Goal: Task Accomplishment & Management: Manage account settings

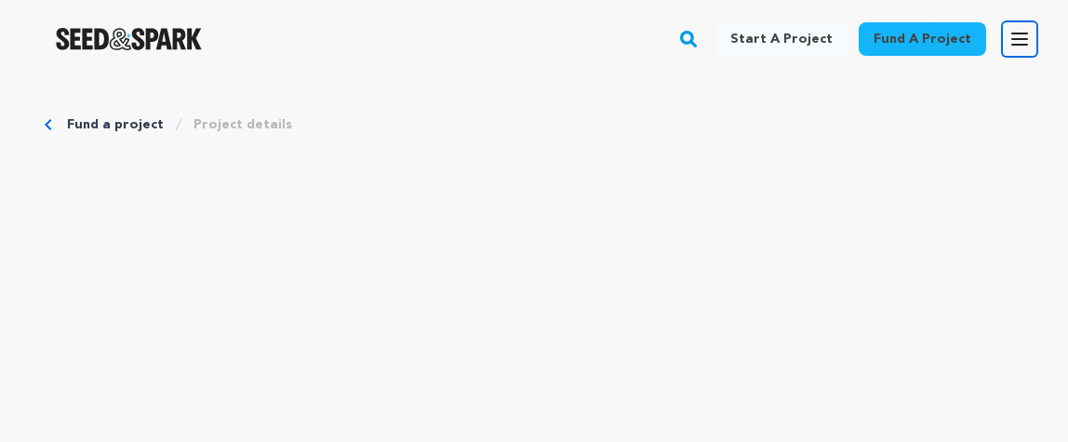
click at [1014, 47] on icon "button" at bounding box center [1020, 39] width 22 height 22
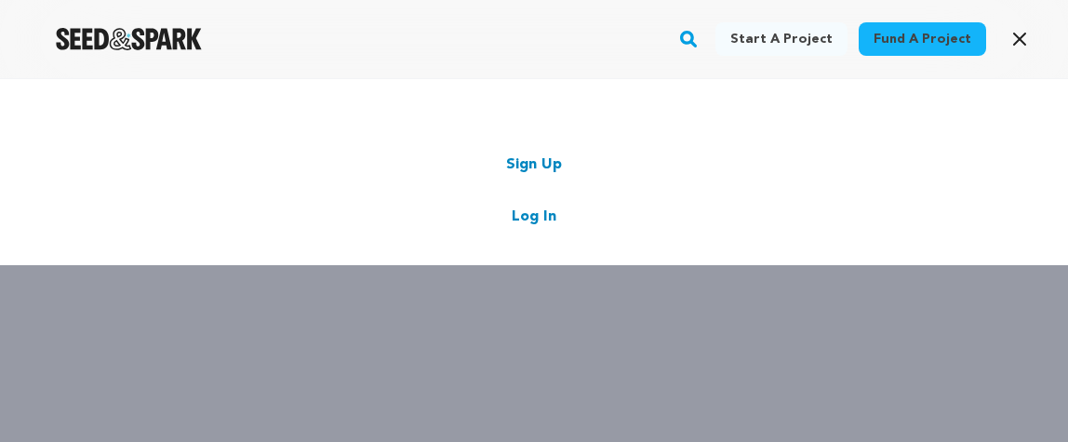
click at [544, 218] on link "Log In" at bounding box center [534, 217] width 45 height 22
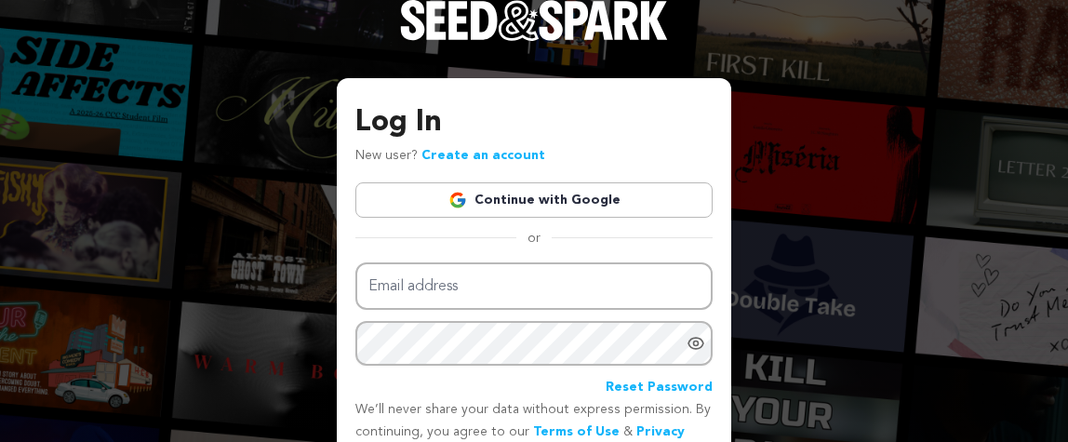
scroll to position [101, 0]
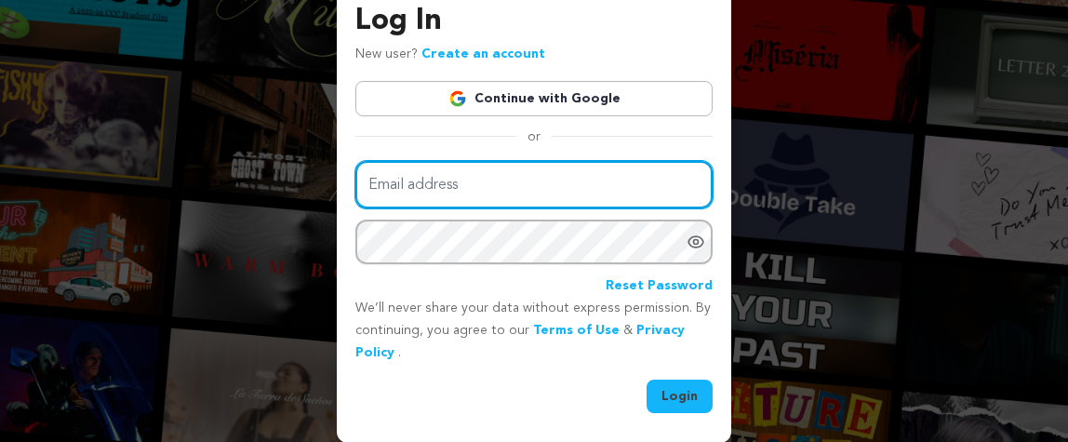
type input "[EMAIL_ADDRESS][PERSON_NAME][DOMAIN_NAME]"
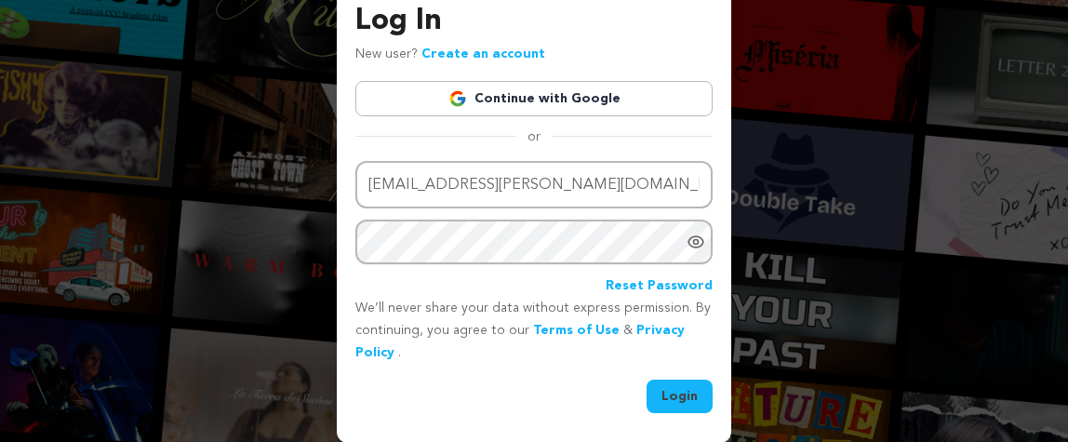
click at [681, 394] on button "Login" at bounding box center [680, 397] width 66 height 34
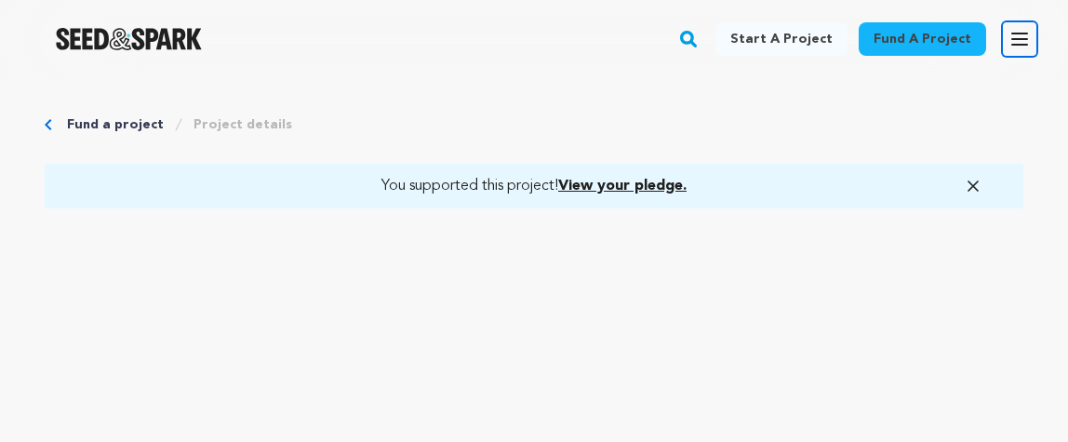
click at [1023, 36] on icon "button" at bounding box center [1020, 39] width 22 height 22
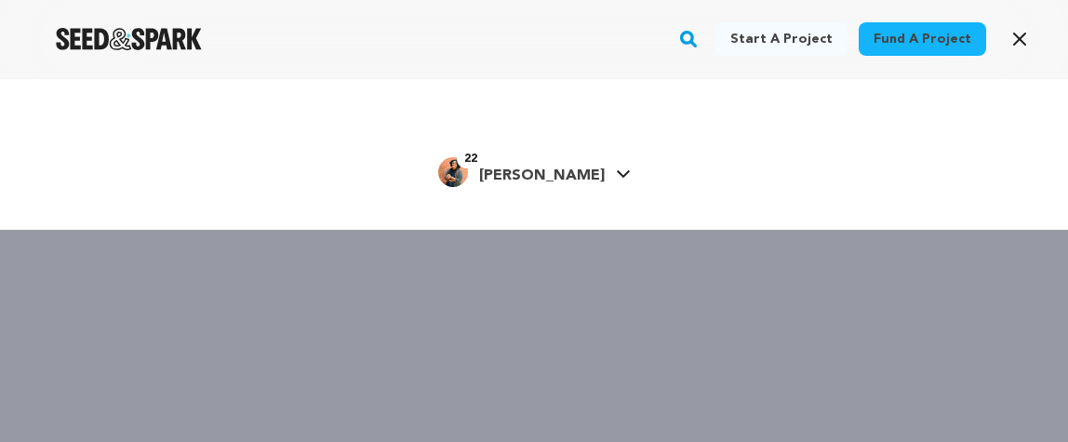
click at [616, 176] on icon at bounding box center [623, 173] width 15 height 9
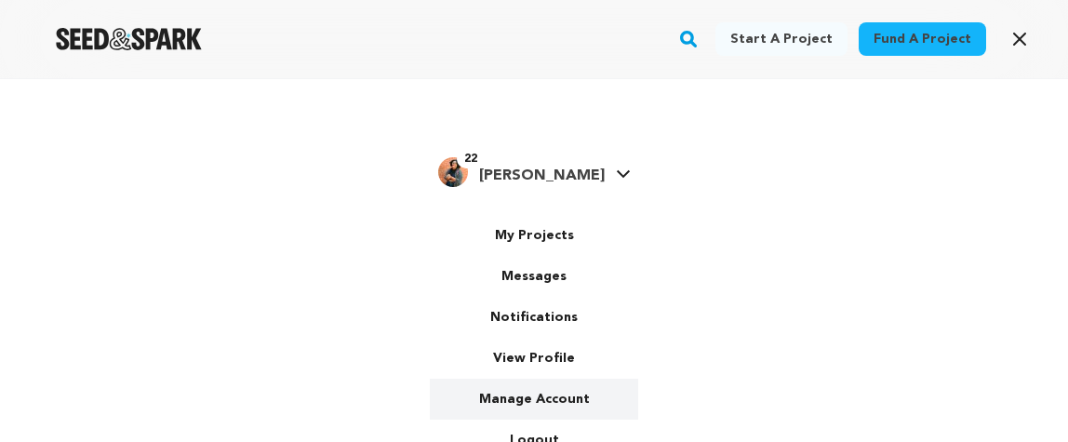
scroll to position [11, 0]
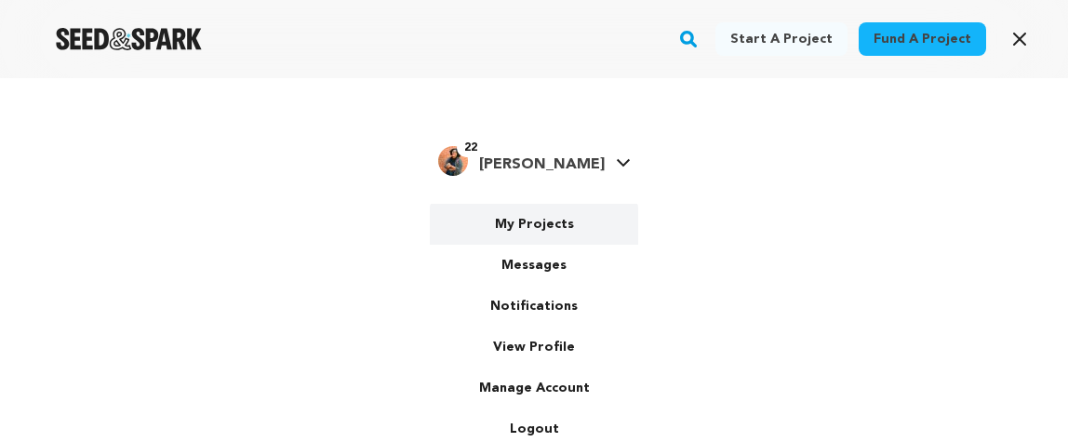
click at [531, 218] on link "My Projects" at bounding box center [534, 224] width 208 height 41
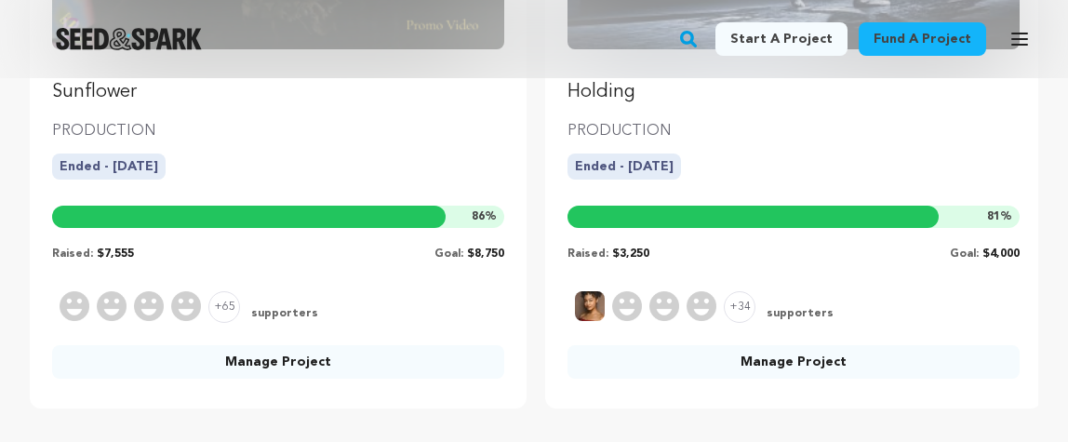
scroll to position [499, 0]
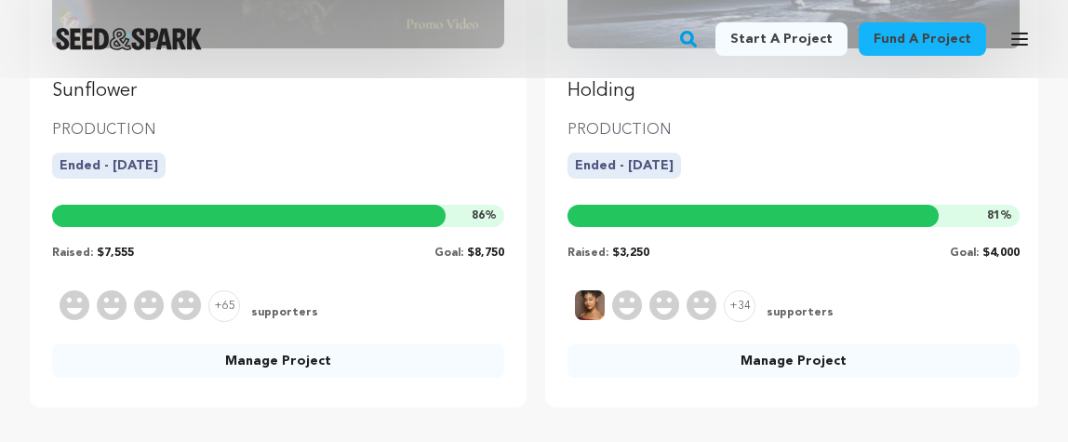
click at [288, 363] on link "Manage Project" at bounding box center [278, 361] width 452 height 34
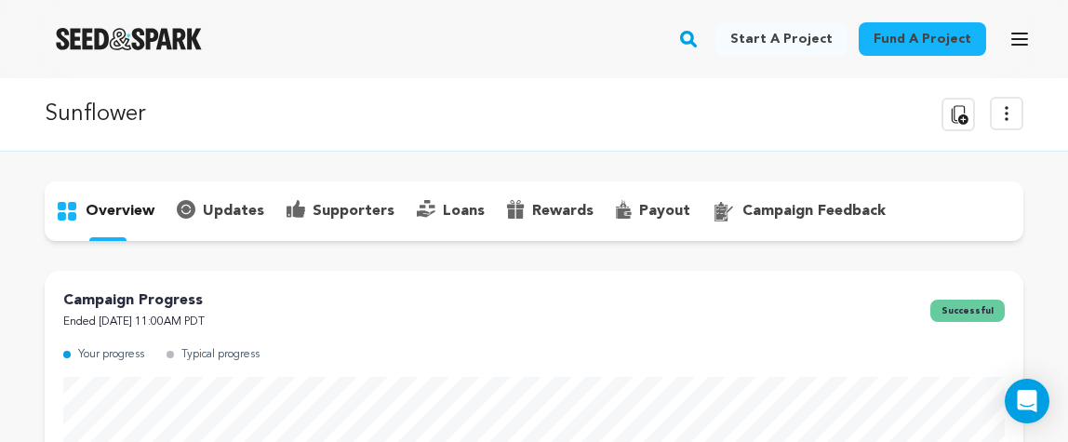
click at [655, 218] on p "payout" at bounding box center [664, 211] width 51 height 22
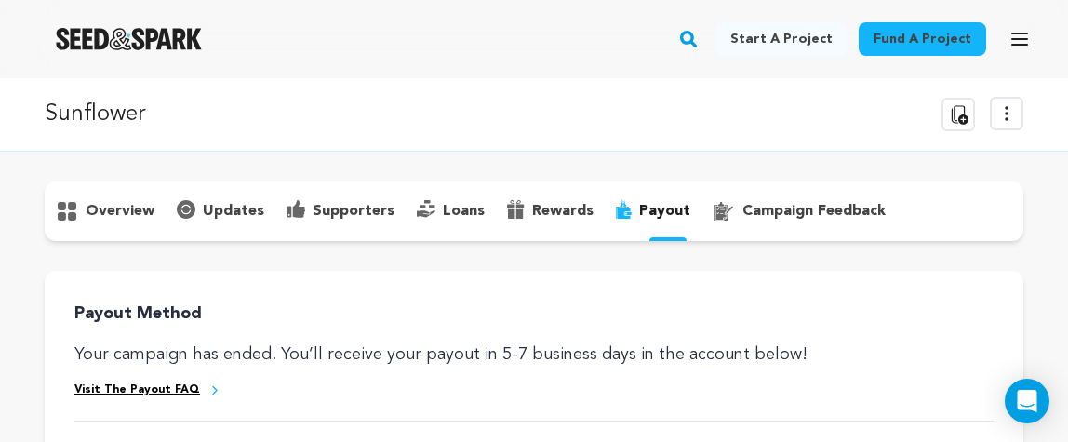
click at [295, 205] on icon at bounding box center [299, 209] width 12 height 18
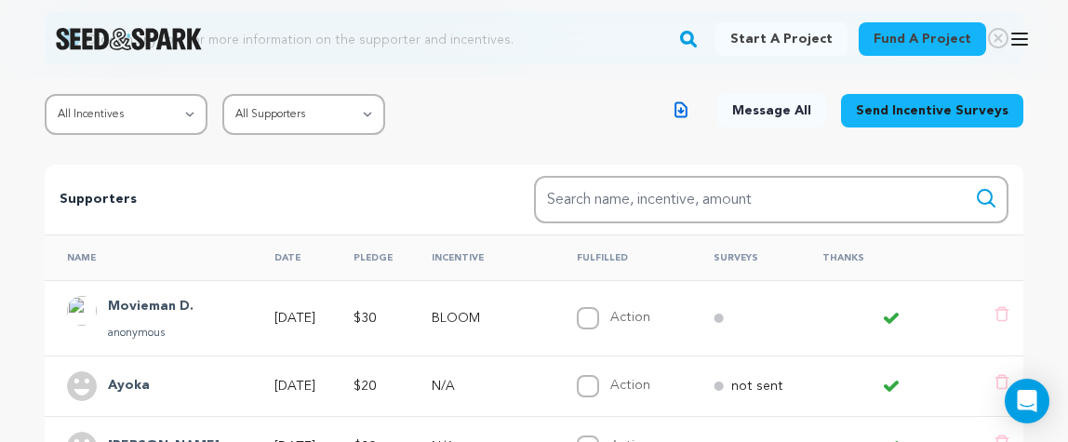
scroll to position [257, 0]
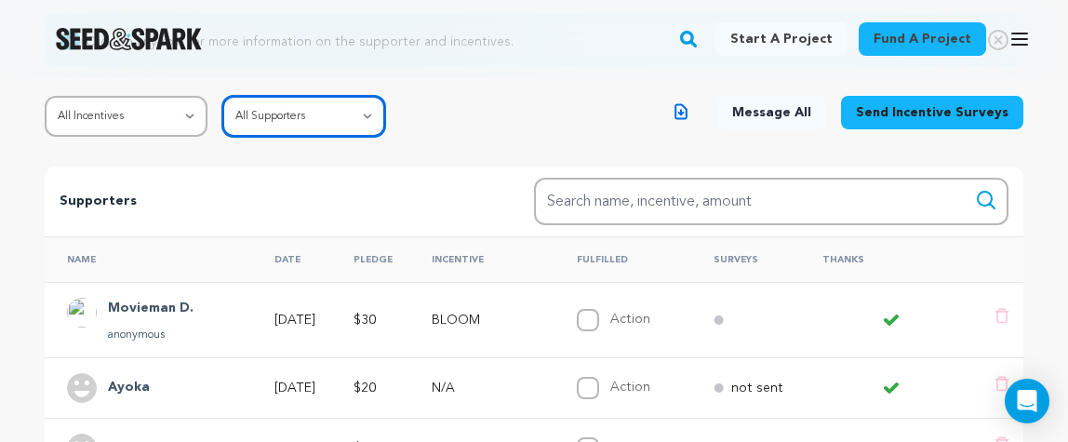
click at [284, 121] on select "All Supporters Survey not sent Survey incomplete Survey complete Incentive not …" at bounding box center [303, 116] width 163 height 41
select select "pledge_incomplete"
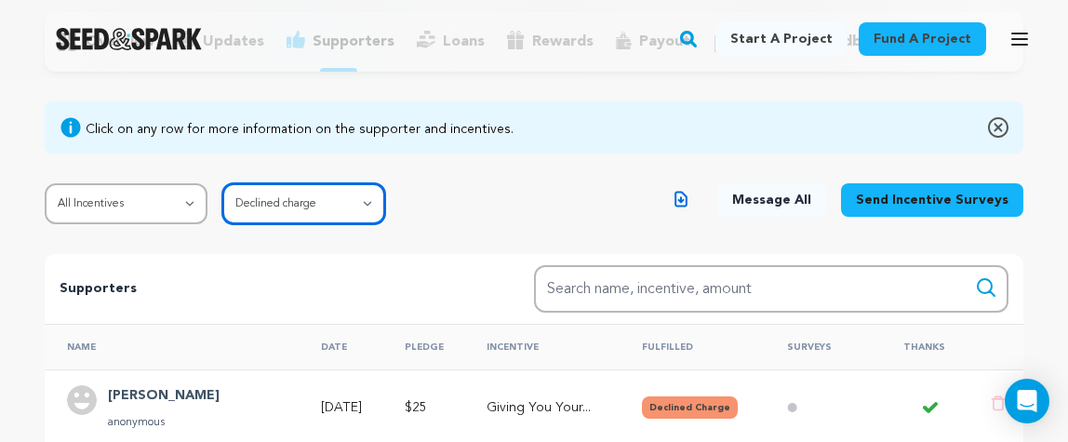
scroll to position [111, 0]
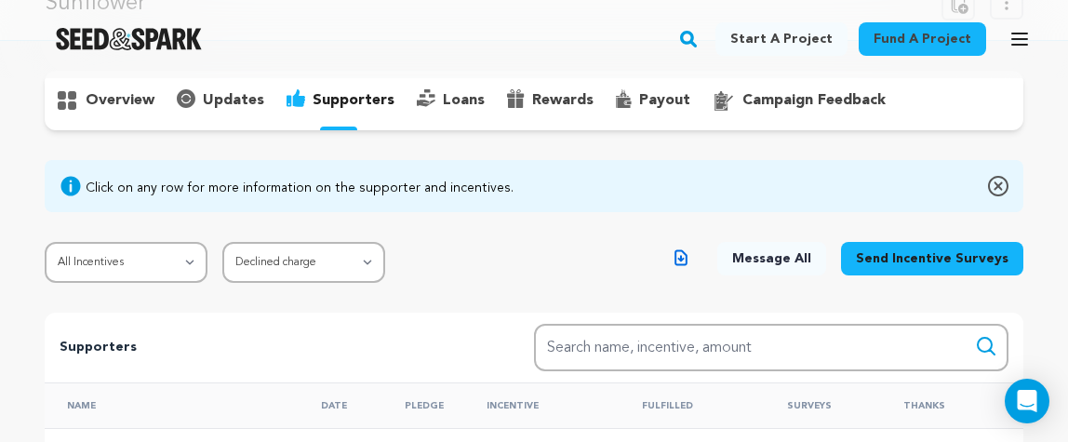
click at [687, 258] on icon "button" at bounding box center [681, 258] width 11 height 14
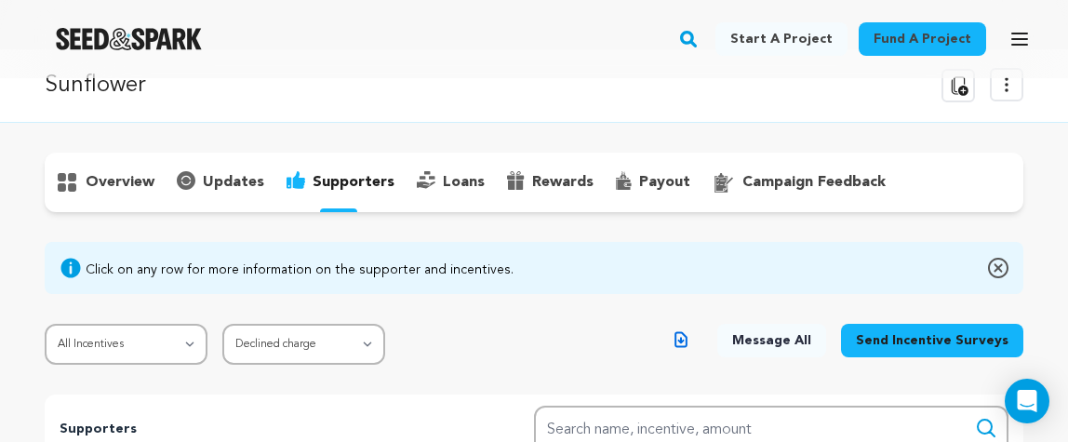
scroll to position [0, 0]
